Goal: Task Accomplishment & Management: Complete application form

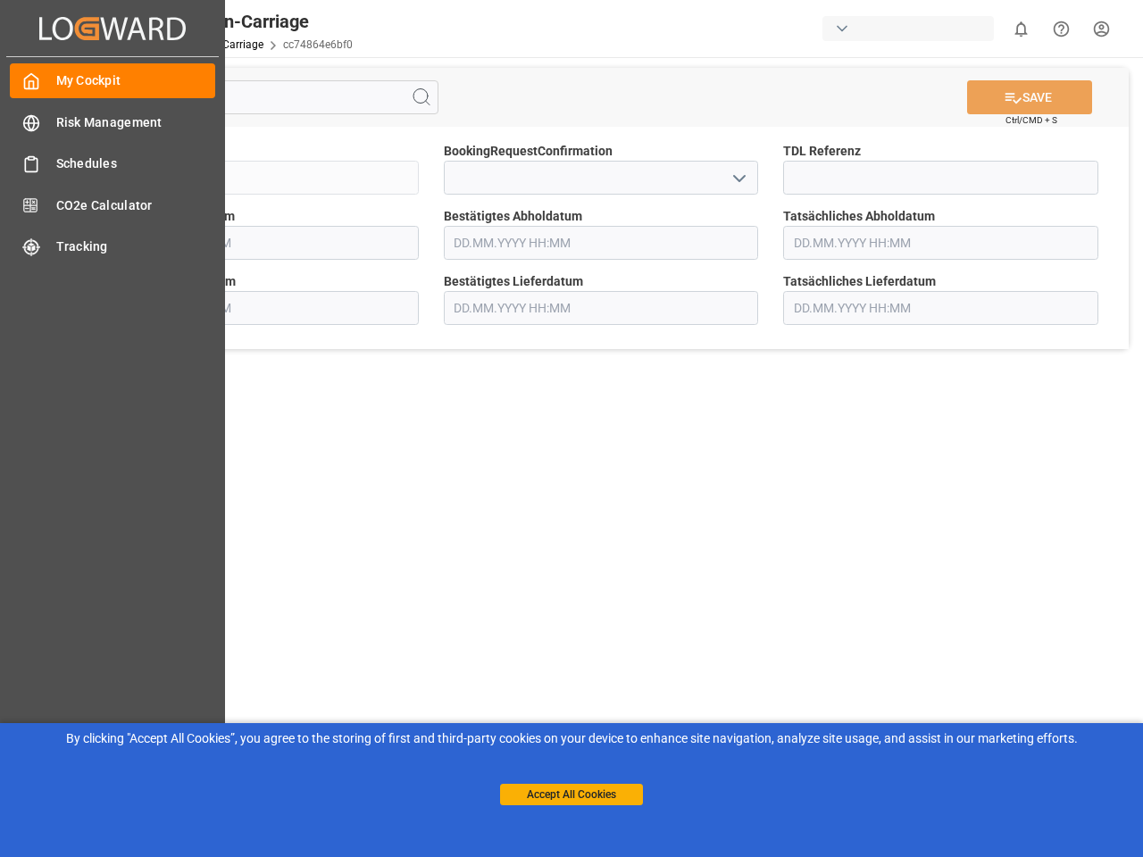
type input "[DATE] 00:00"
click at [572, 429] on main "SAVE Ctrl/CMD + S Sendung FKA25-005936 BookingRequestConfirmation TDL Referenz …" at bounding box center [601, 452] width 1077 height 790
click at [113, 28] on icon "Created by potrace 1.15, written by [PERSON_NAME] [DATE]-[DATE]" at bounding box center [112, 28] width 146 height 29
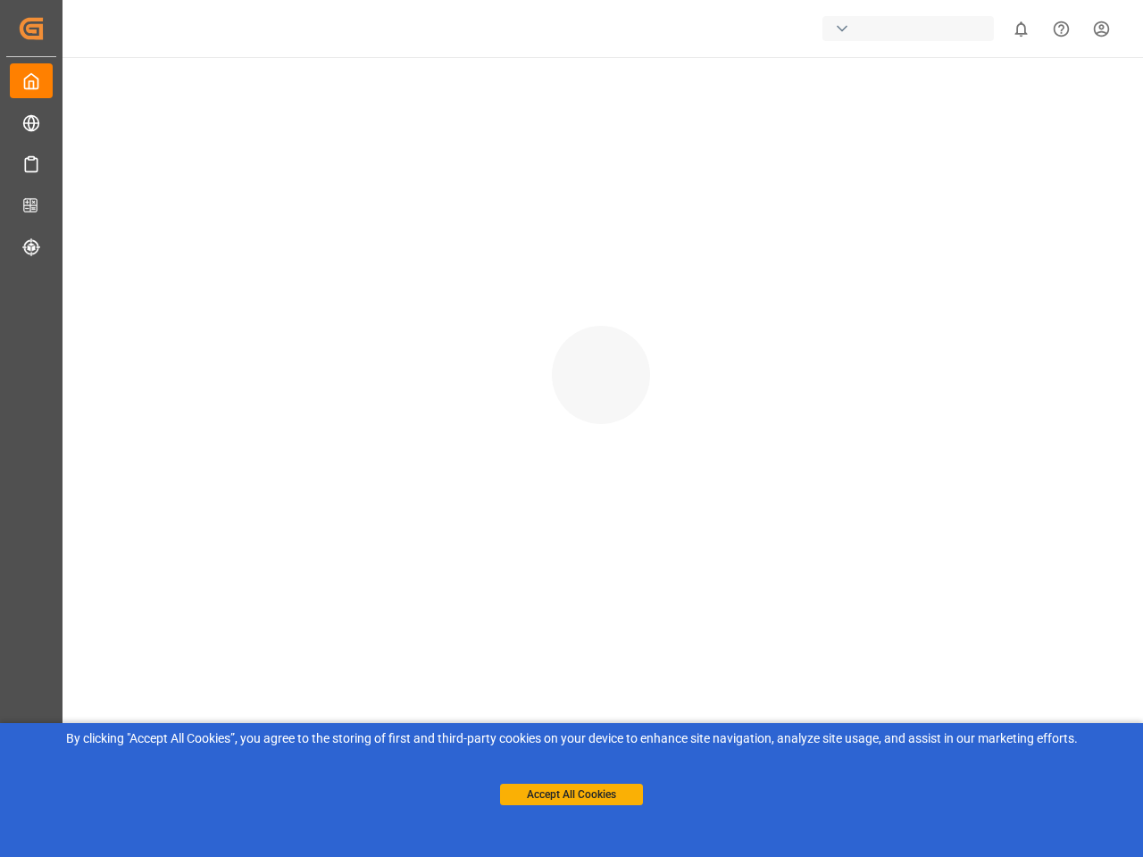
click at [912, 29] on div "button" at bounding box center [908, 28] width 171 height 25
click at [1021, 29] on html "Created by potrace 1.15, written by [PERSON_NAME] [DATE]-[DATE] Created by potr…" at bounding box center [571, 428] width 1143 height 857
click at [1061, 29] on icon "Help Center" at bounding box center [1061, 29] width 19 height 19
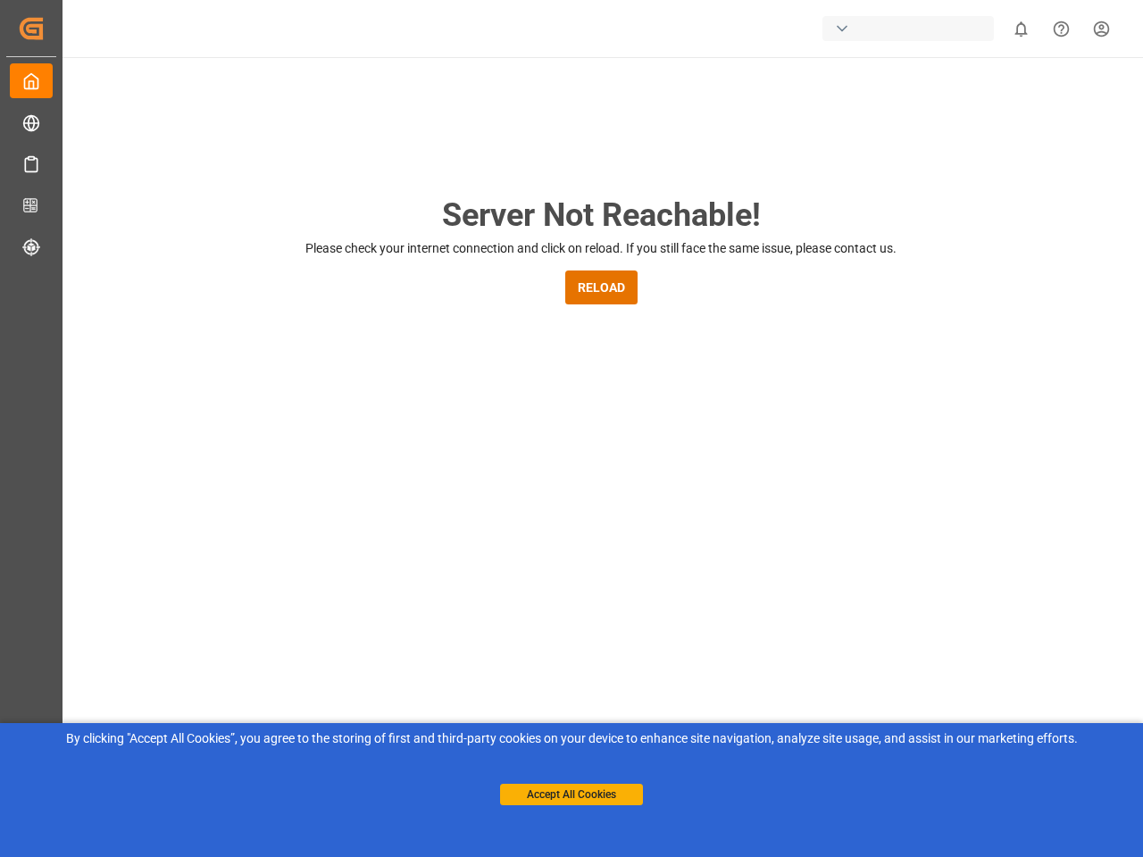
click at [422, 97] on div "Server Not Reachable! Please check your internet connection and click on reload…" at bounding box center [601, 683] width 1084 height 1253
click at [1030, 97] on div "Server Not Reachable! Please check your internet connection and click on reload…" at bounding box center [601, 683] width 1084 height 1253
click at [739, 178] on div "Server Not Reachable! Please check your internet connection and click on reload…" at bounding box center [601, 683] width 1084 height 1253
click at [572, 795] on button "Accept All Cookies" at bounding box center [571, 794] width 143 height 21
